Goal: Transaction & Acquisition: Book appointment/travel/reservation

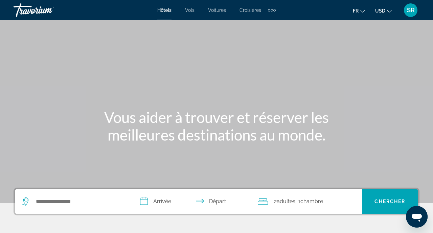
click at [384, 13] on span "USD" at bounding box center [380, 10] width 10 height 5
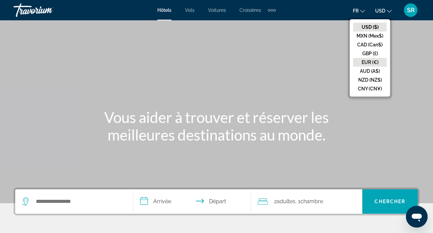
click at [366, 61] on button "EUR (€)" at bounding box center [370, 62] width 34 height 9
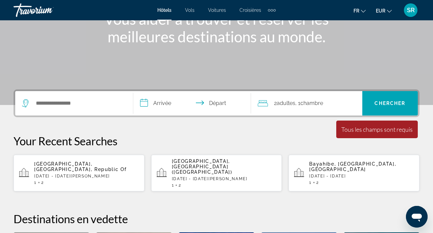
scroll to position [101, 0]
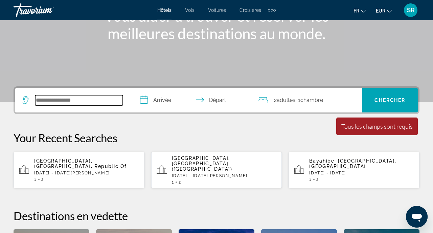
click at [118, 102] on input "Search widget" at bounding box center [79, 100] width 88 height 10
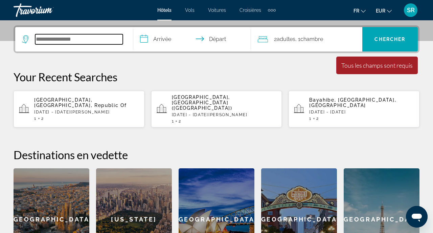
scroll to position [166, 0]
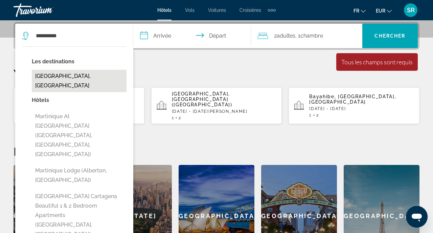
click at [107, 80] on button "[GEOGRAPHIC_DATA], [GEOGRAPHIC_DATA]" at bounding box center [79, 81] width 95 height 22
type input "**********"
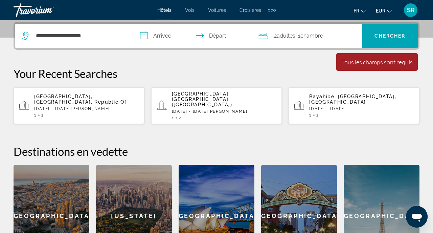
click at [165, 37] on input "**********" at bounding box center [193, 37] width 121 height 26
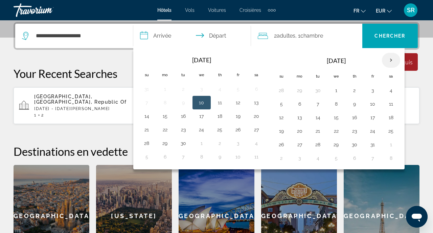
click at [392, 62] on th "Next month" at bounding box center [391, 60] width 18 height 15
click at [338, 130] on button "24" at bounding box center [336, 130] width 11 height 9
click at [390, 60] on th "Next month" at bounding box center [391, 60] width 18 height 15
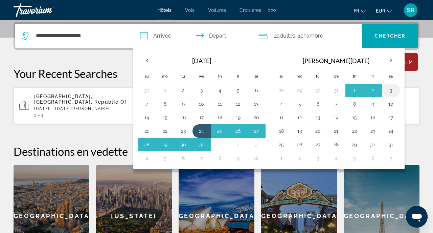
click at [386, 90] on button "3" at bounding box center [391, 90] width 11 height 9
type input "**********"
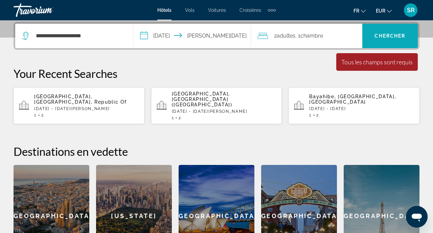
click at [398, 32] on span "Search widget" at bounding box center [390, 36] width 56 height 16
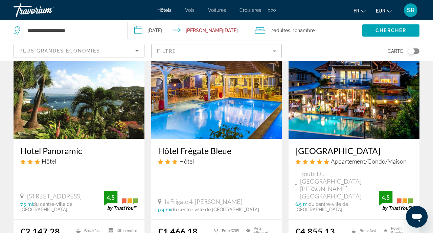
scroll to position [869, 0]
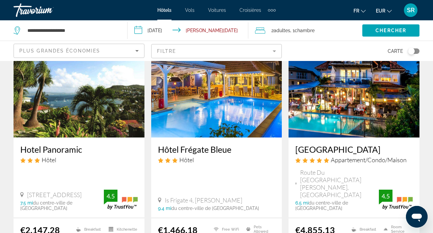
click at [245, 49] on mat-form-field "Filtre" at bounding box center [216, 51] width 131 height 14
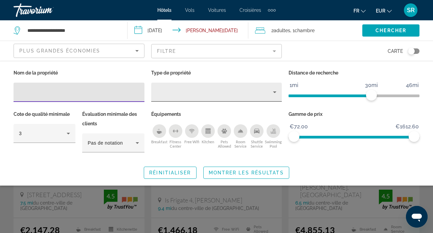
click at [234, 91] on div "Property type" at bounding box center [215, 92] width 117 height 8
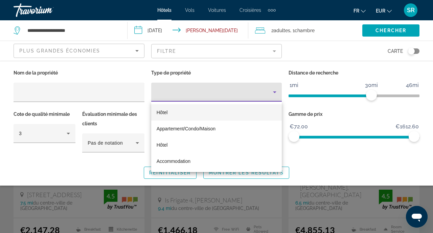
click at [232, 111] on mat-option "Hôtel" at bounding box center [216, 112] width 131 height 16
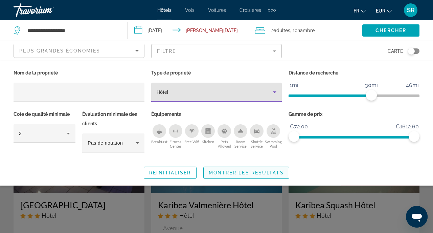
click at [227, 172] on span "Montrer les résultats" at bounding box center [246, 172] width 75 height 5
